Goal: Information Seeking & Learning: Learn about a topic

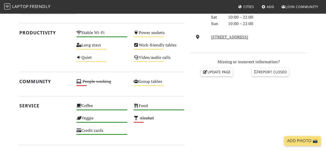
scroll to position [155, 0]
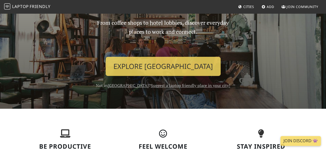
scroll to position [52, 0]
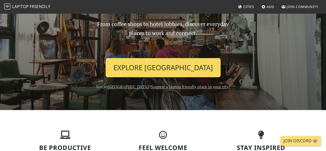
click at [188, 67] on link "Explore Singapore" at bounding box center [163, 67] width 115 height 19
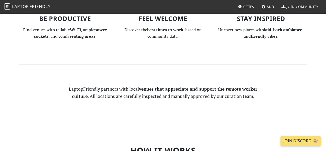
scroll to position [208, 0]
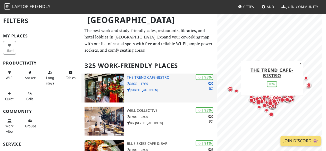
click at [210, 89] on icon at bounding box center [211, 88] width 3 height 3
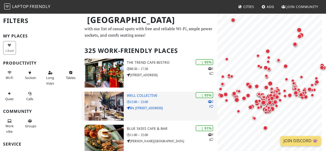
scroll to position [26, 0]
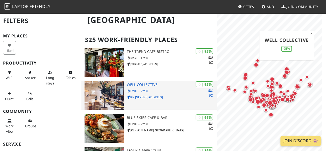
click at [113, 98] on img at bounding box center [104, 95] width 39 height 29
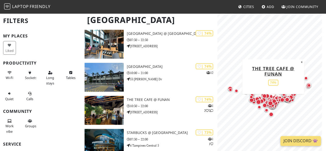
scroll to position [1361, 0]
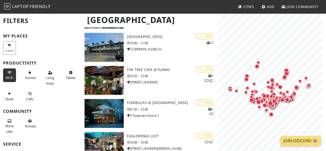
click at [14, 76] on button "Wi-Fi" at bounding box center [9, 75] width 13 height 14
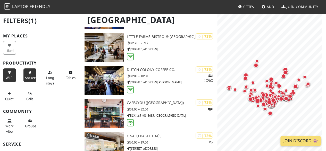
click at [26, 77] on span "Sockets" at bounding box center [31, 77] width 12 height 5
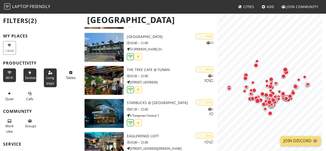
click at [50, 82] on span "Long stays" at bounding box center [50, 80] width 8 height 10
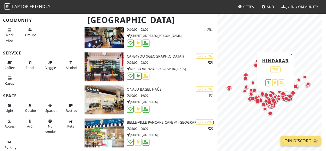
scroll to position [1052, 0]
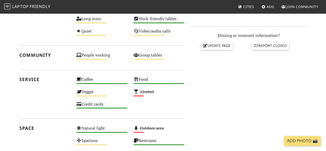
scroll to position [206, 0]
